Goal: Transaction & Acquisition: Purchase product/service

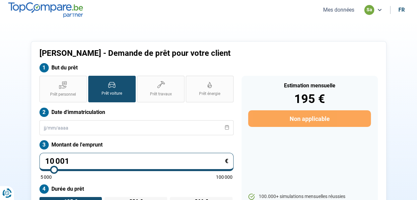
click at [334, 11] on button "Mes données" at bounding box center [338, 9] width 35 height 7
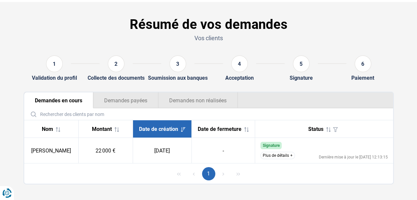
scroll to position [28, 0]
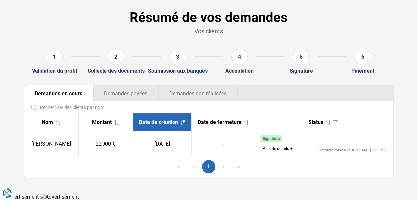
click at [275, 148] on button "Plus de détails" at bounding box center [277, 148] width 34 height 7
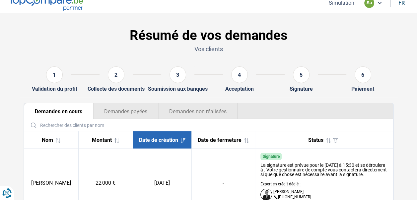
scroll to position [0, 0]
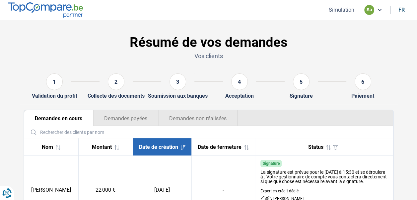
click at [334, 9] on button "Simulation" at bounding box center [342, 9] width 30 height 7
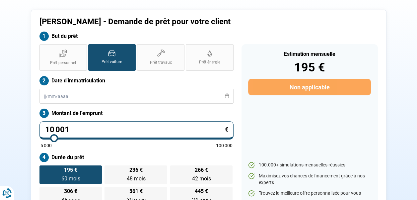
scroll to position [32, 0]
